Goal: Navigation & Orientation: Find specific page/section

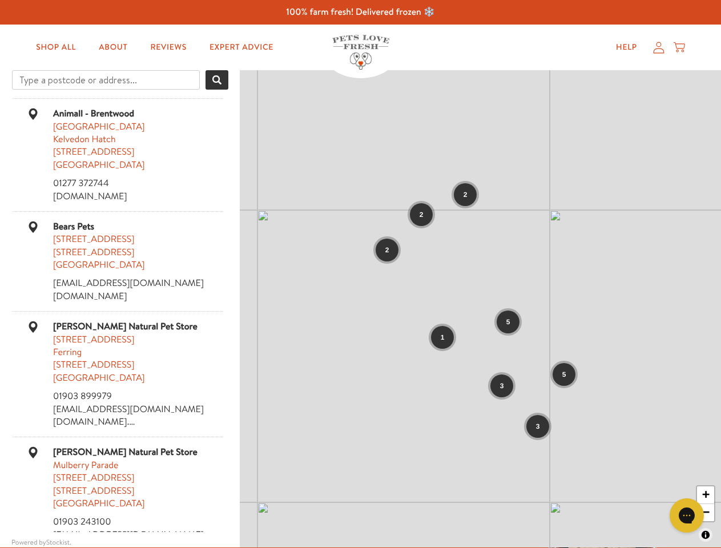
click at [360, 274] on div "2 2 2 5 1 3 5 3 + −" at bounding box center [480, 308] width 481 height 477
click at [360, 309] on div "2 2 2 5 1 3 5 3 + −" at bounding box center [480, 308] width 481 height 477
click at [217, 80] on span "Search" at bounding box center [216, 79] width 9 height 9
click at [120, 315] on div "Animall - Brentwood [STREET_ADDRESS] 01277 372744 [DOMAIN_NAME] Directions Bear…" at bounding box center [119, 315] width 217 height 434
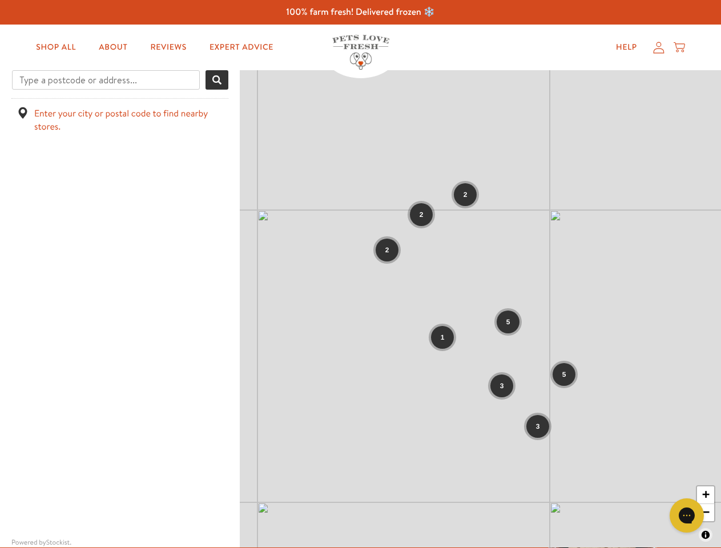
click at [480, 309] on div "2 2 2 5 1 3 5 3 + −" at bounding box center [480, 308] width 481 height 477
click at [687, 515] on icon "Gorgias live chat" at bounding box center [686, 515] width 11 height 11
